Goal: Check status: Check status

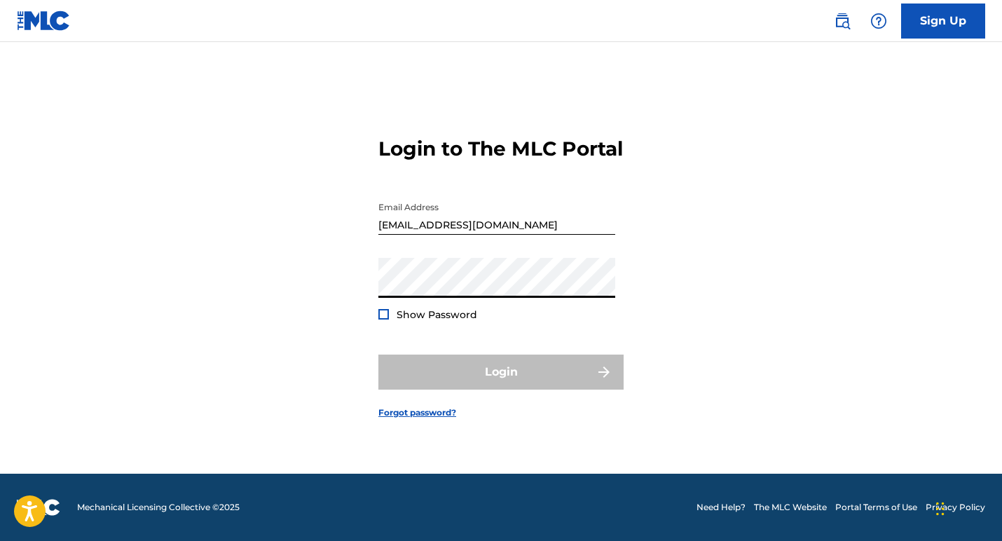
click at [469, 232] on input "[EMAIL_ADDRESS][DOMAIN_NAME]" at bounding box center [496, 215] width 237 height 40
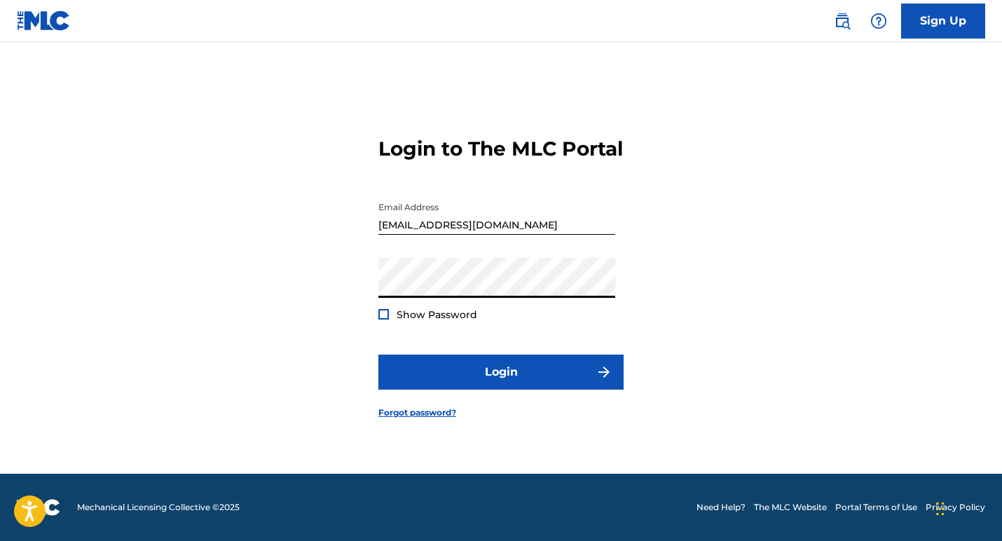
click at [378, 355] on button "Login" at bounding box center [500, 372] width 245 height 35
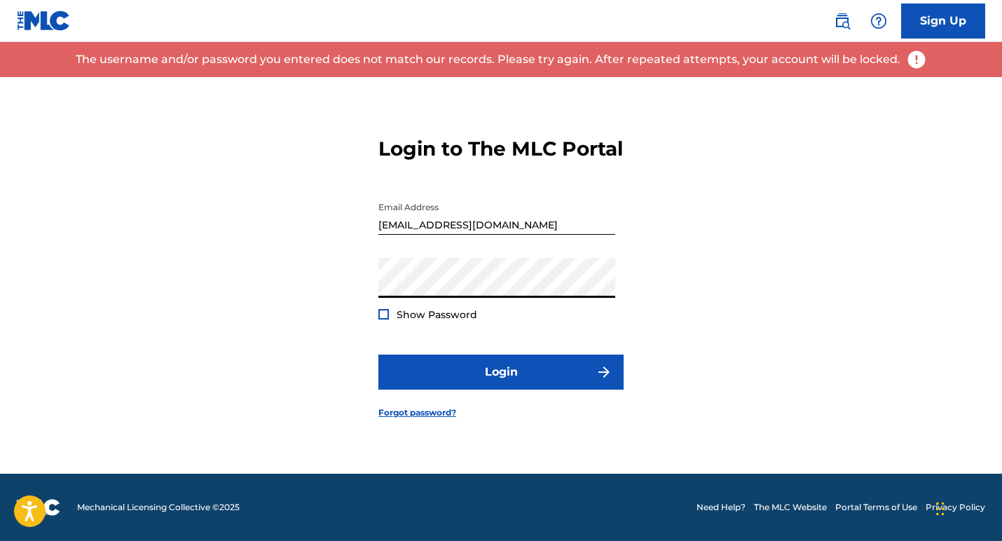
click at [378, 355] on button "Login" at bounding box center [500, 372] width 245 height 35
click at [396, 316] on div "Password Show Password" at bounding box center [496, 289] width 237 height 63
click at [387, 319] on div at bounding box center [383, 314] width 11 height 11
click at [378, 355] on button "Login" at bounding box center [500, 372] width 245 height 35
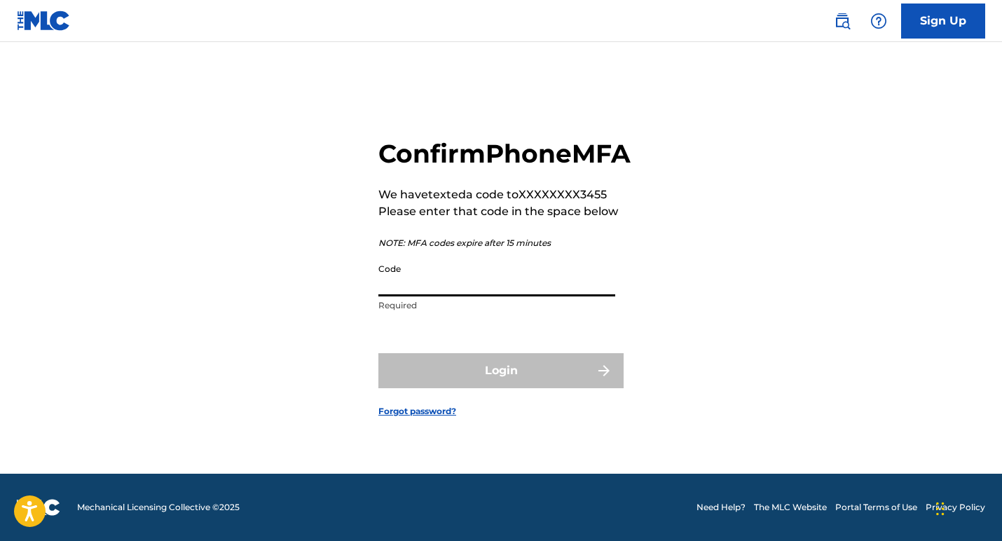
click at [402, 296] on input "Code" at bounding box center [496, 276] width 237 height 40
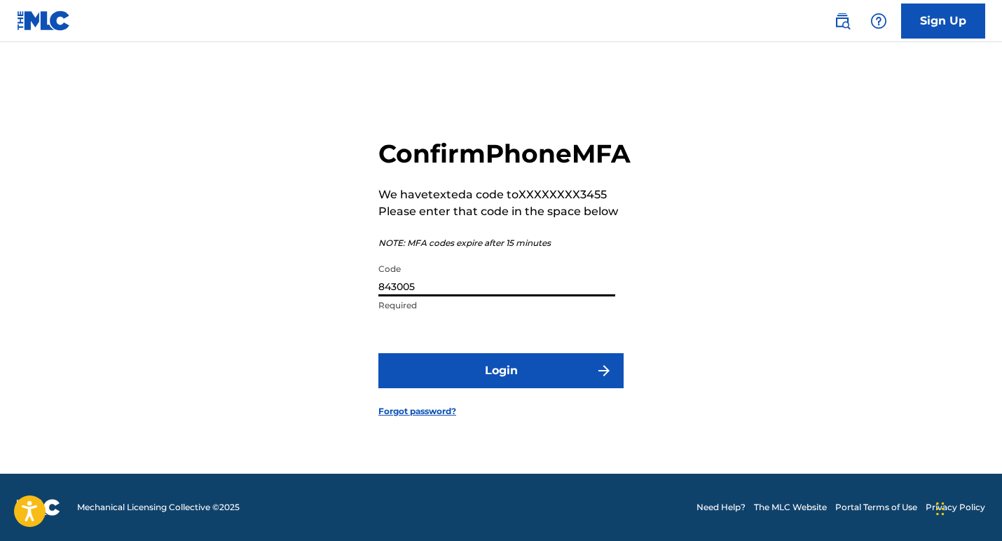
type input "843005"
click at [378, 353] on button "Login" at bounding box center [500, 370] width 245 height 35
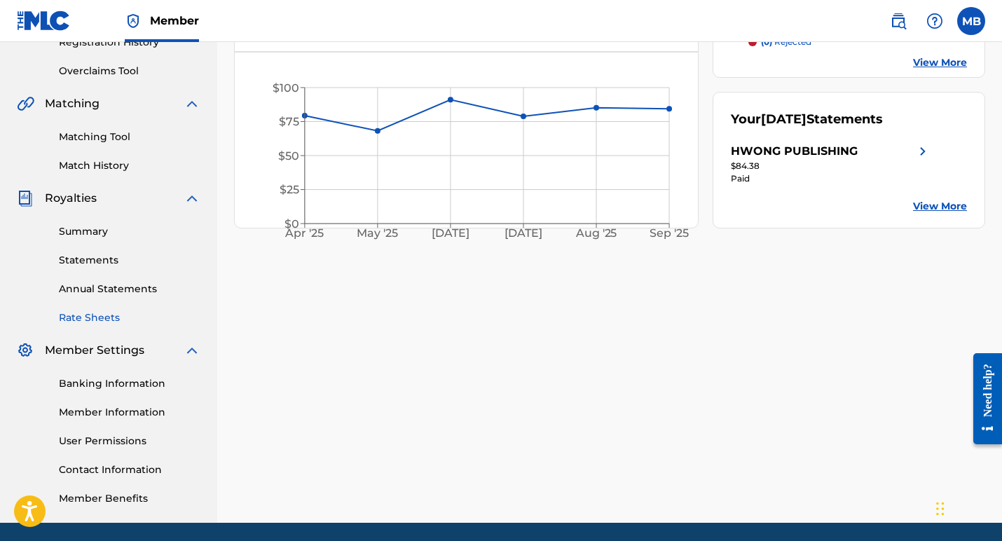
scroll to position [258, 0]
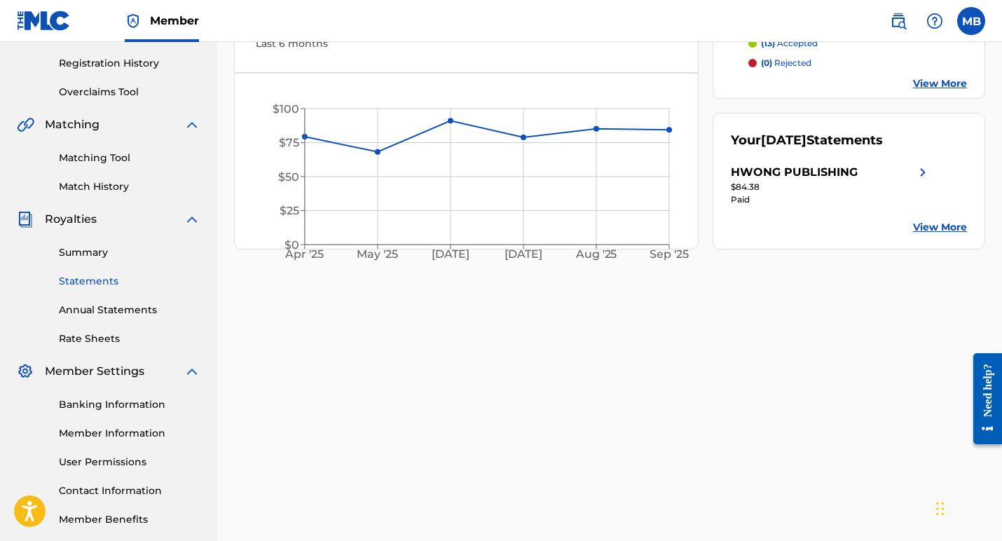
click at [82, 279] on link "Statements" at bounding box center [130, 281] width 142 height 15
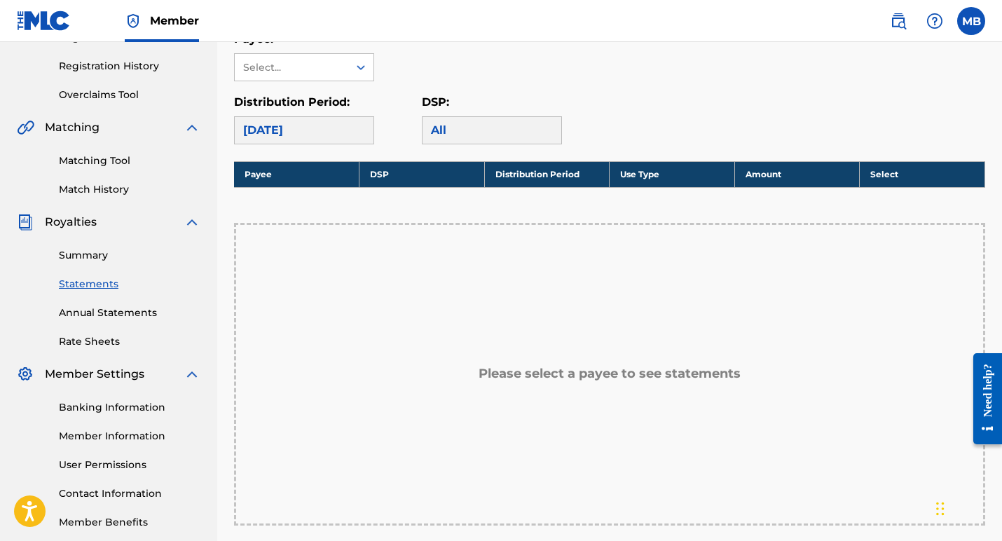
scroll to position [245, 0]
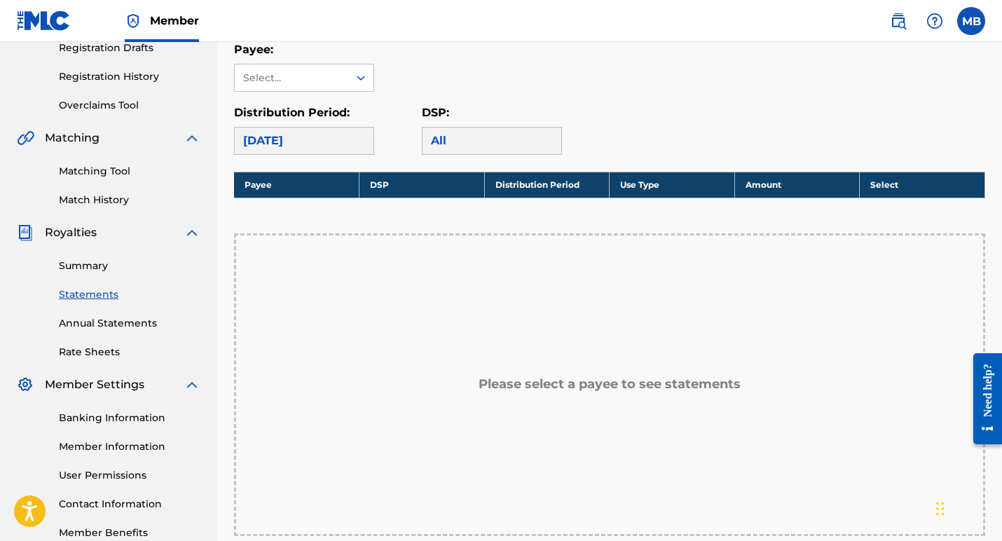
click at [272, 146] on div "[DATE]" at bounding box center [304, 141] width 140 height 28
click at [293, 81] on div "Select..." at bounding box center [290, 78] width 95 height 15
click at [277, 115] on div "HWONG PUBLISHING" at bounding box center [304, 118] width 139 height 52
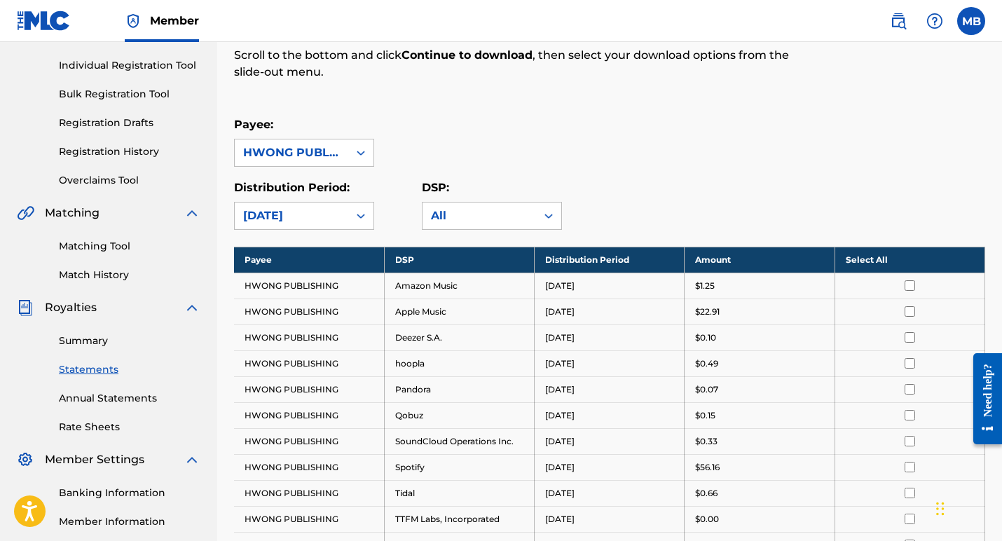
scroll to position [336, 0]
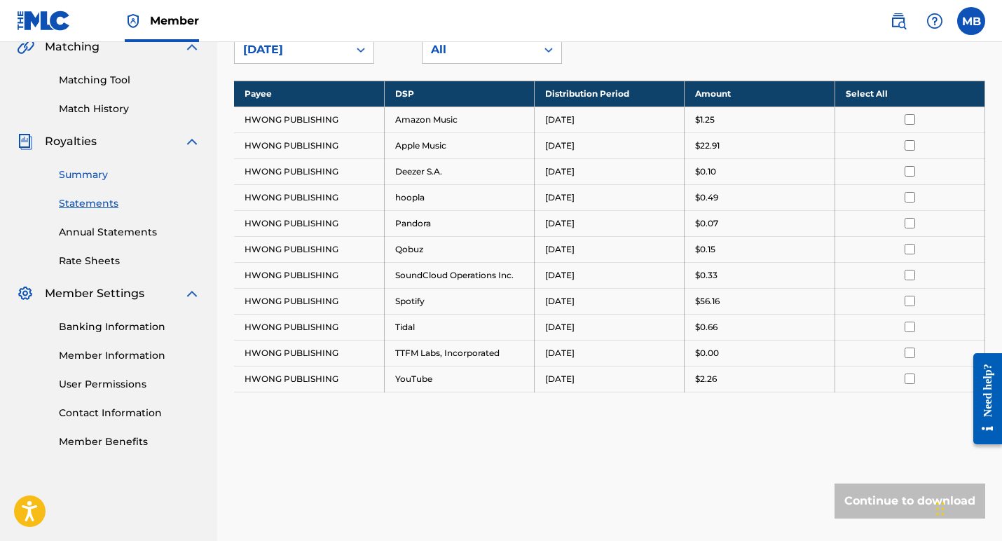
click at [82, 174] on link "Summary" at bounding box center [130, 174] width 142 height 15
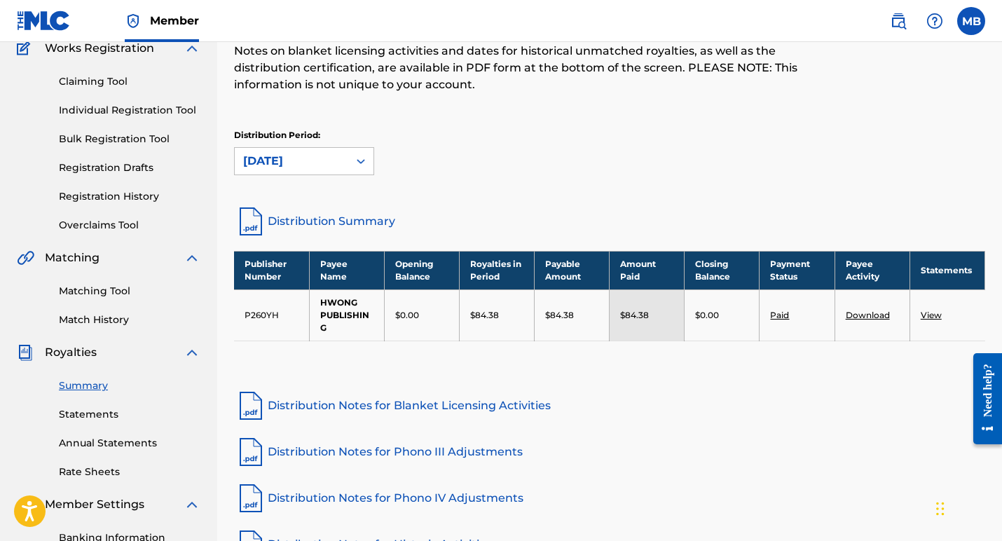
scroll to position [122, 0]
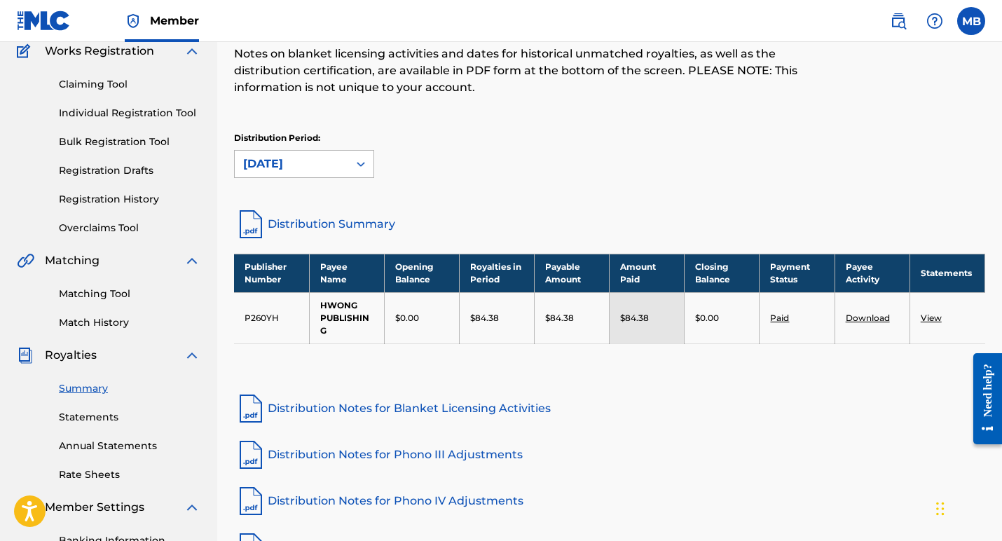
click at [333, 159] on div "[DATE]" at bounding box center [291, 164] width 97 height 17
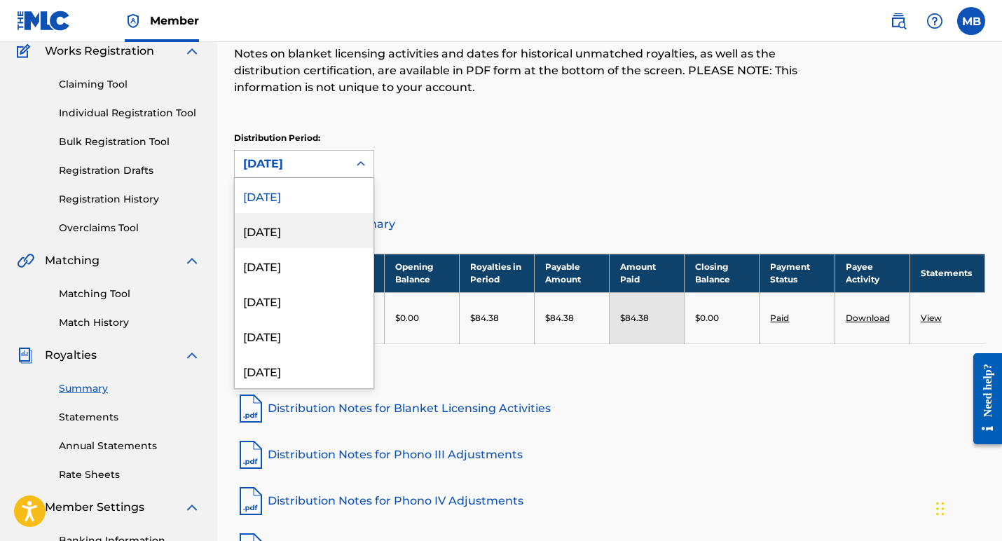
click at [320, 223] on div "[DATE]" at bounding box center [304, 230] width 139 height 35
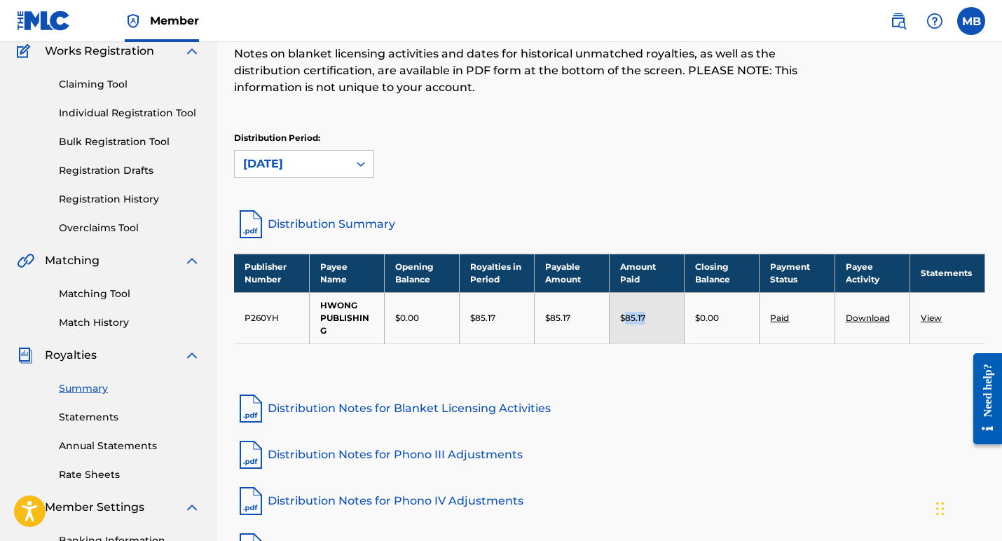
drag, startPoint x: 665, startPoint y: 319, endPoint x: 624, endPoint y: 317, distance: 41.4
click at [624, 317] on div "$85.17" at bounding box center [646, 318] width 53 height 13
copy p "85.17"
click at [332, 181] on div "Distribution Period: [DATE]" at bounding box center [609, 161] width 751 height 59
click at [340, 165] on div "[DATE]" at bounding box center [291, 164] width 113 height 27
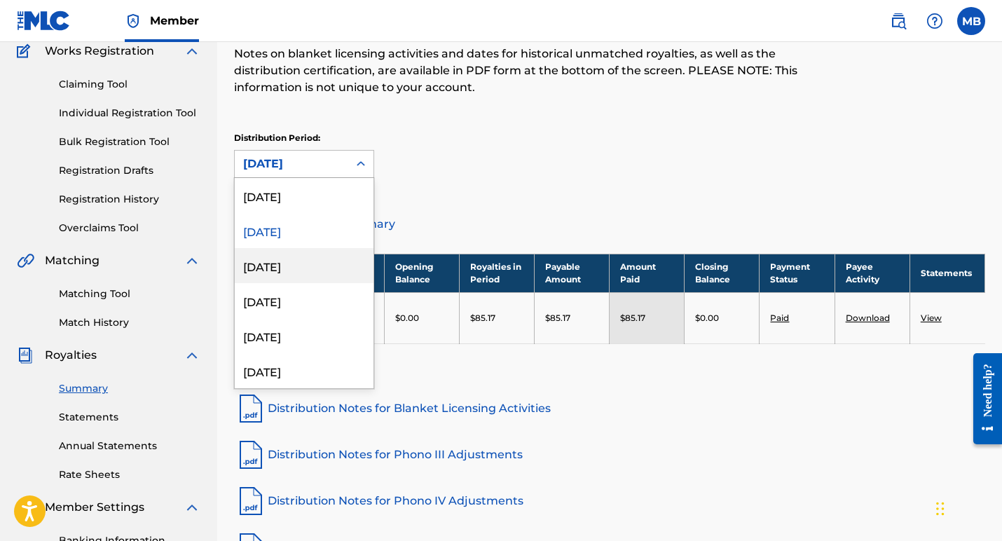
click at [319, 263] on div "[DATE]" at bounding box center [304, 265] width 139 height 35
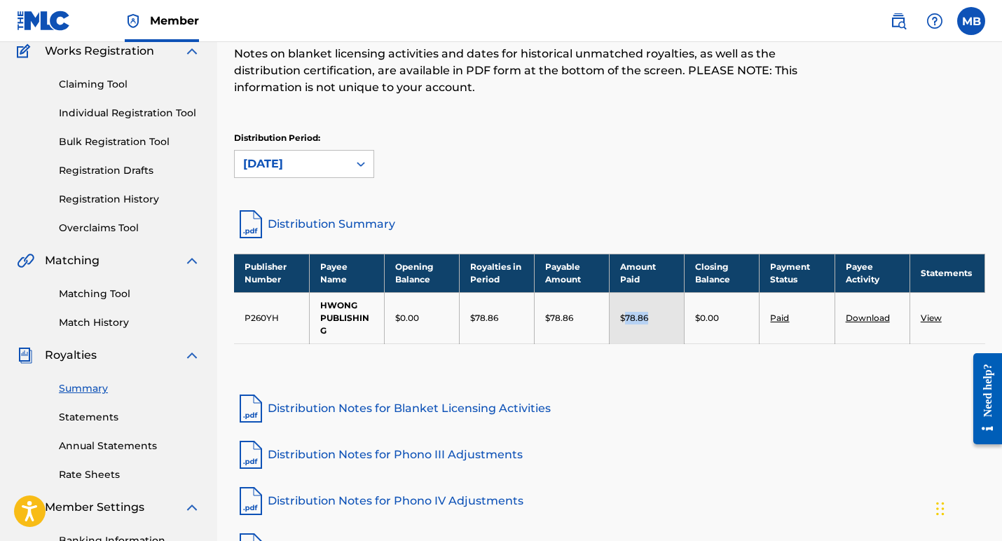
drag, startPoint x: 656, startPoint y: 317, endPoint x: 624, endPoint y: 318, distance: 31.6
click at [624, 318] on div "$78.86" at bounding box center [646, 318] width 53 height 13
copy p "78.86"
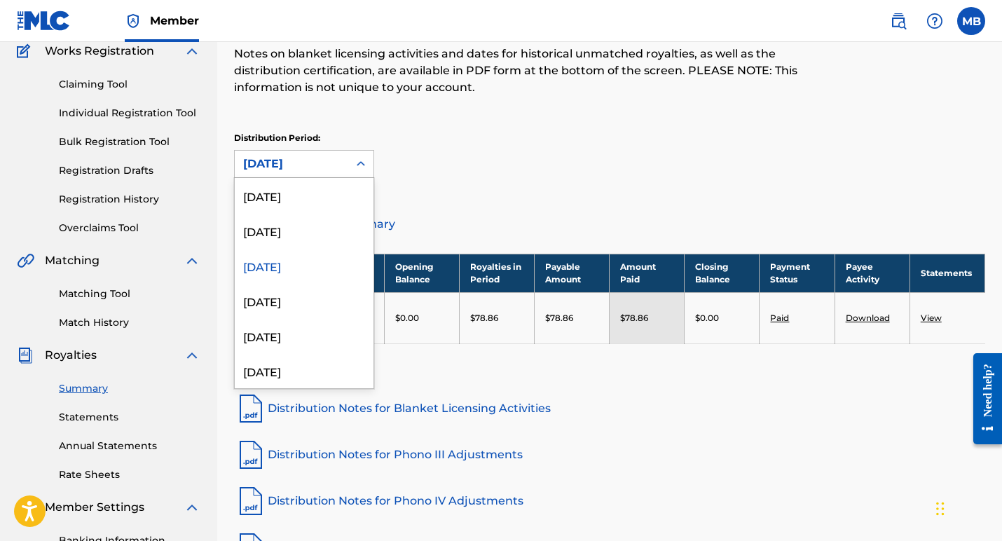
click at [312, 154] on div "[DATE]" at bounding box center [291, 164] width 113 height 27
click at [300, 197] on div "[DATE]" at bounding box center [304, 195] width 139 height 35
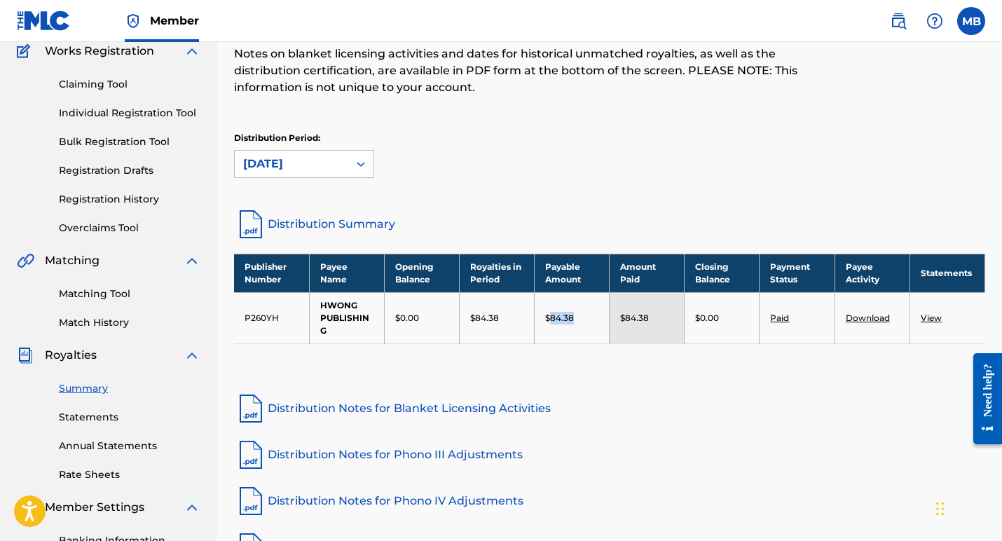
drag, startPoint x: 575, startPoint y: 317, endPoint x: 551, endPoint y: 317, distance: 24.5
click at [551, 317] on div "$84.38" at bounding box center [571, 318] width 53 height 13
copy p "84.38"
